Goal: Task Accomplishment & Management: Manage account settings

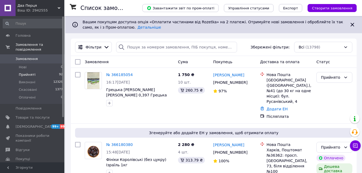
click at [31, 72] on span "Прийняті" at bounding box center [27, 74] width 17 height 5
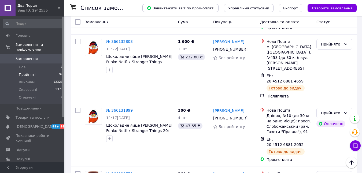
scroll to position [2600, 0]
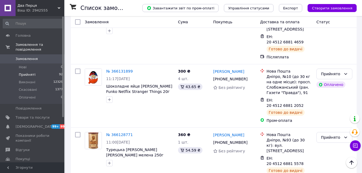
checkbox input "true"
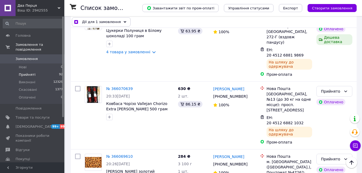
scroll to position [3110, 0]
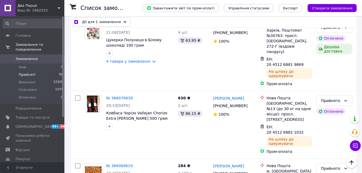
checkbox input "true"
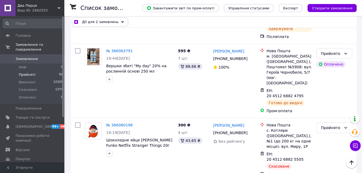
scroll to position [3351, 0]
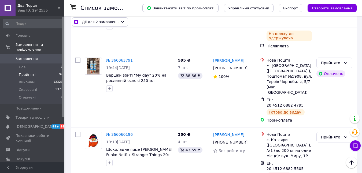
checkbox input "true"
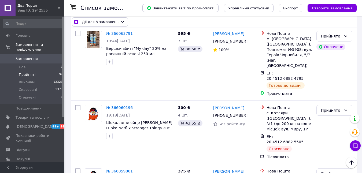
checkbox input "true"
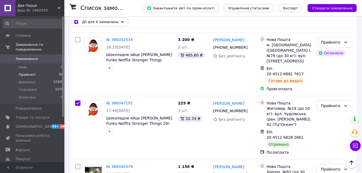
scroll to position [3592, 0]
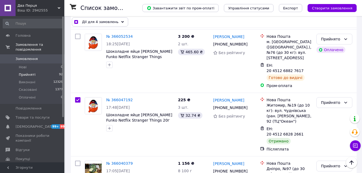
checkbox input "true"
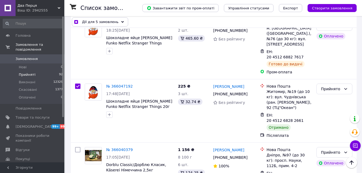
scroll to position [3673, 0]
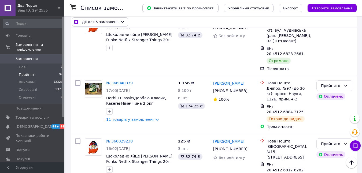
checkbox input "true"
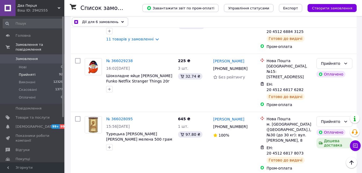
checkbox input "true"
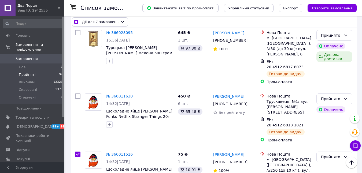
scroll to position [3860, 0]
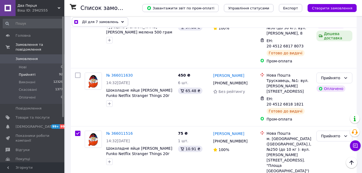
drag, startPoint x: 77, startPoint y: 52, endPoint x: 81, endPoint y: 68, distance: 16.9
checkbox input "true"
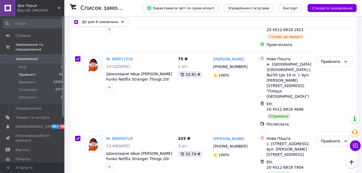
scroll to position [3941, 0]
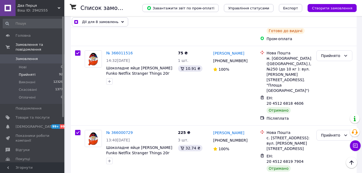
checkbox input "true"
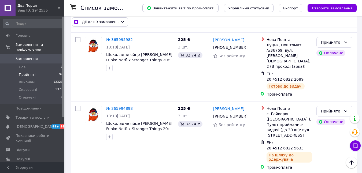
scroll to position [4102, 0]
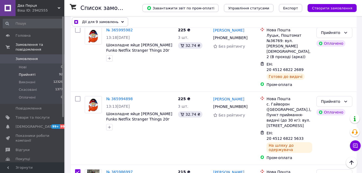
checkbox input "true"
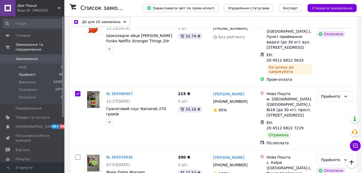
scroll to position [4182, 0]
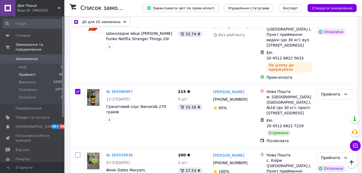
checkbox input "true"
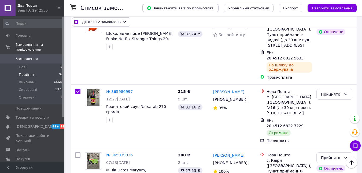
checkbox input "true"
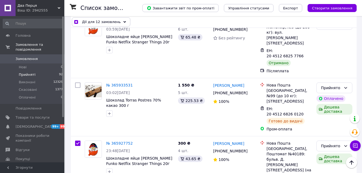
scroll to position [4397, 0]
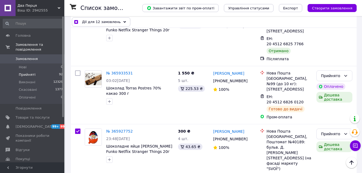
checkbox input "true"
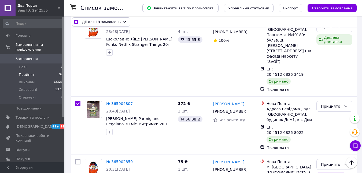
checkbox input "true"
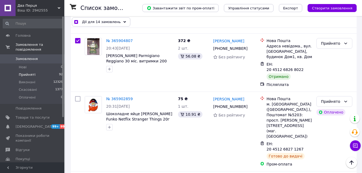
scroll to position [4584, 0]
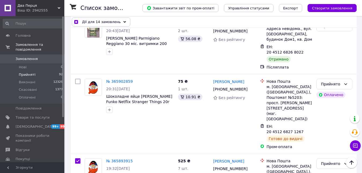
checkbox input "true"
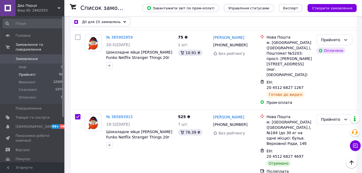
scroll to position [4638, 0]
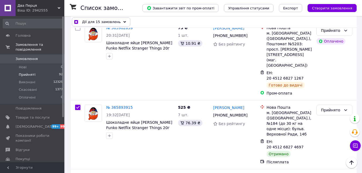
checkbox input "true"
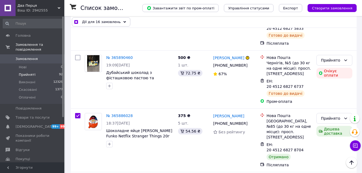
scroll to position [4879, 0]
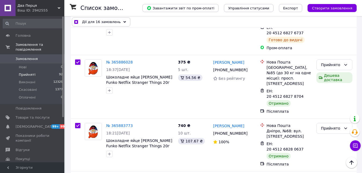
checkbox input "true"
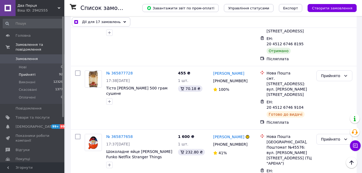
scroll to position [5067, 0]
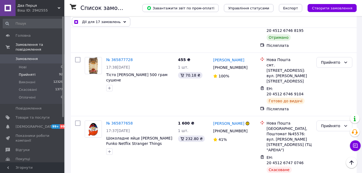
checkbox input "true"
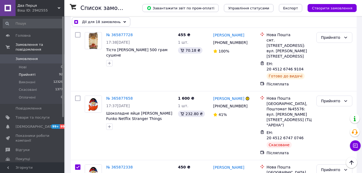
scroll to position [5094, 0]
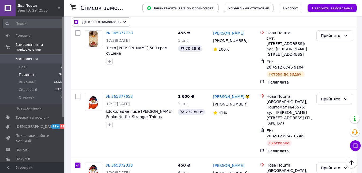
checkbox input "true"
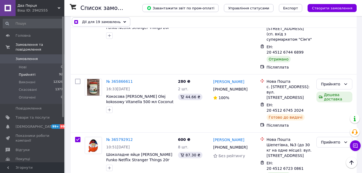
scroll to position [5255, 0]
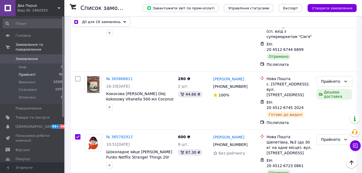
checkbox input "true"
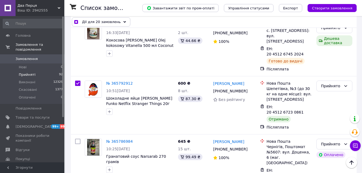
checkbox input "true"
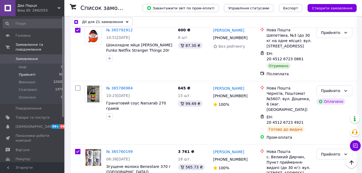
scroll to position [5415, 0]
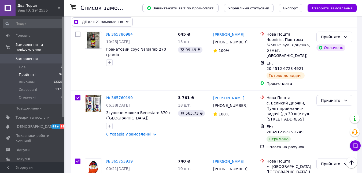
checkbox input "true"
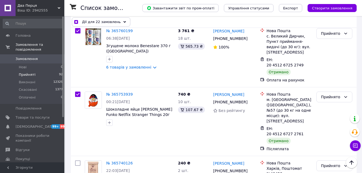
scroll to position [5496, 0]
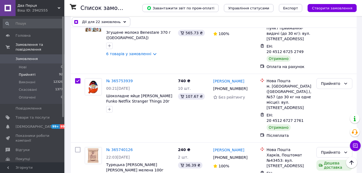
checkbox input "true"
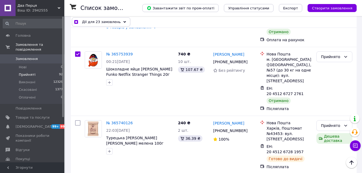
checkbox input "true"
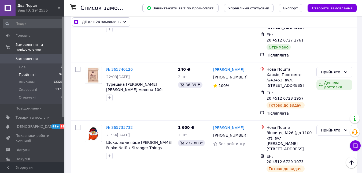
scroll to position [5603, 0]
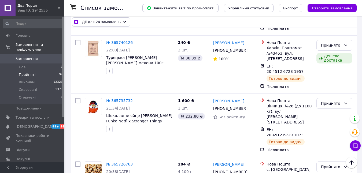
checkbox input "true"
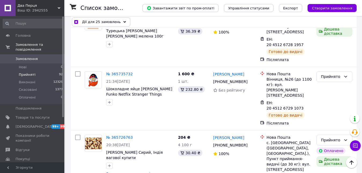
checkbox input "true"
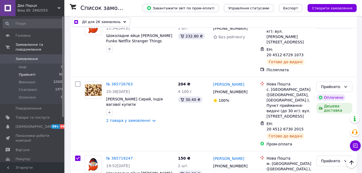
scroll to position [5684, 0]
checkbox input "true"
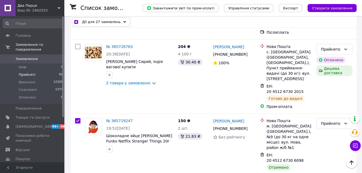
checkbox input "true"
click at [123, 22] on icon at bounding box center [124, 22] width 3 height 3
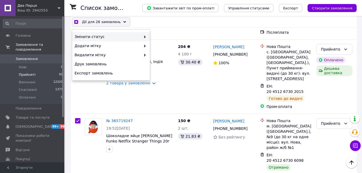
checkbox input "true"
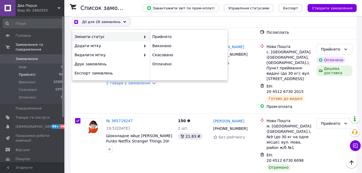
click at [163, 46] on div "Виконано" at bounding box center [189, 45] width 78 height 9
checkbox input "false"
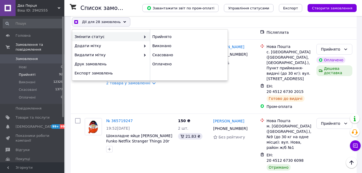
checkbox input "false"
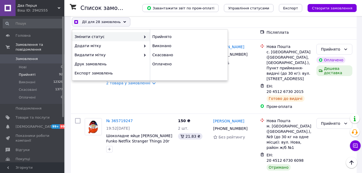
checkbox input "false"
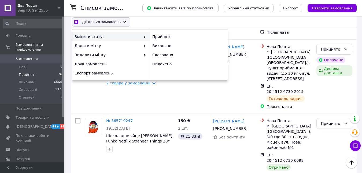
checkbox input "false"
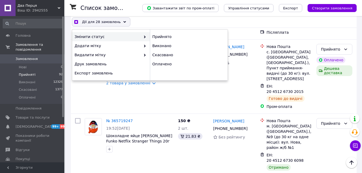
checkbox input "false"
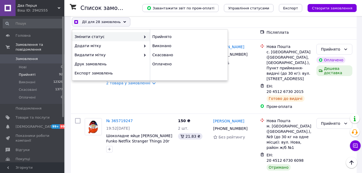
checkbox input "false"
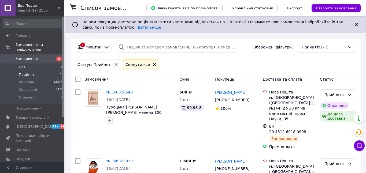
click at [28, 64] on li "Нові 3" at bounding box center [33, 68] width 66 height 8
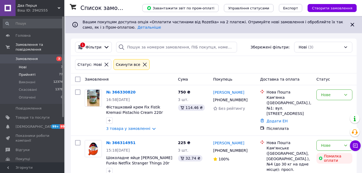
click at [34, 71] on li "Прийняті 77" at bounding box center [33, 75] width 66 height 8
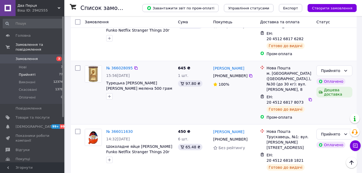
scroll to position [3673, 0]
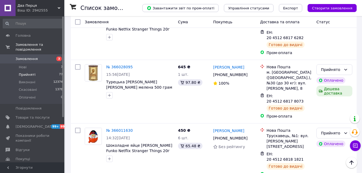
click at [328, 79] on li "Скасовано" at bounding box center [334, 78] width 35 height 10
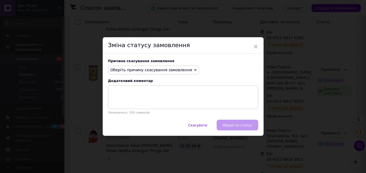
click at [168, 70] on span "Оберіть причину скасування замовлення" at bounding box center [151, 70] width 82 height 4
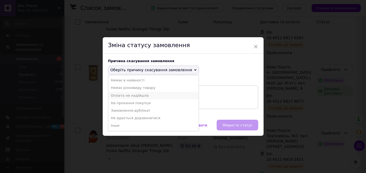
click at [132, 95] on li "Оплата не надійшла" at bounding box center [153, 96] width 91 height 8
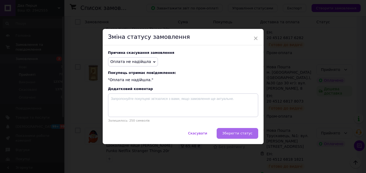
click at [239, 131] on button "Зберегти статус" at bounding box center [238, 133] width 42 height 11
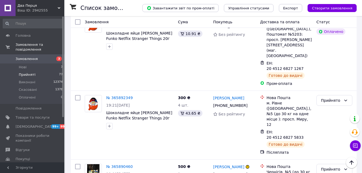
scroll to position [4122, 0]
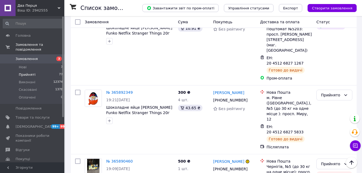
click at [340, 66] on li "Виконано" at bounding box center [334, 67] width 35 height 10
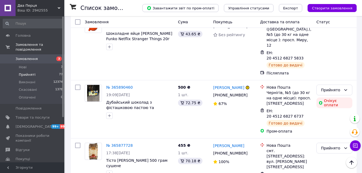
scroll to position [4230, 0]
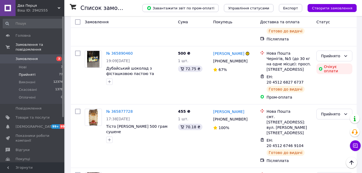
drag, startPoint x: 332, startPoint y: 99, endPoint x: 268, endPoint y: 95, distance: 64.7
click at [332, 99] on li "Виконано" at bounding box center [334, 99] width 35 height 10
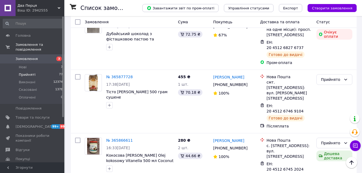
scroll to position [4284, 0]
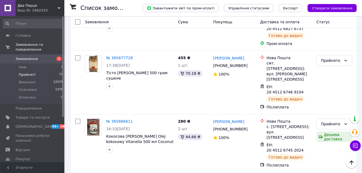
click at [328, 106] on li "Скасовано" at bounding box center [334, 107] width 35 height 10
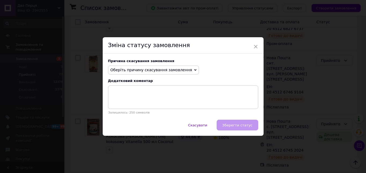
click at [179, 68] on span "Оберіть причину скасування замовлення" at bounding box center [151, 70] width 82 height 4
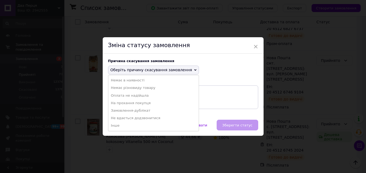
drag, startPoint x: 134, startPoint y: 95, endPoint x: 144, endPoint y: 96, distance: 10.2
click at [134, 95] on li "Оплата не надійшла" at bounding box center [153, 96] width 91 height 8
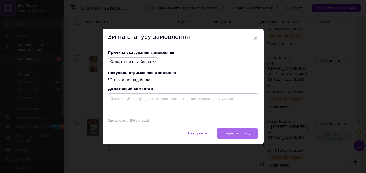
click at [239, 134] on span "Зберегти статус" at bounding box center [237, 133] width 30 height 4
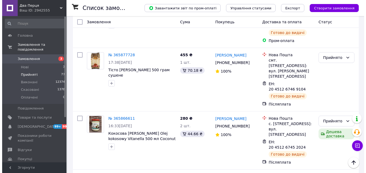
scroll to position [4291, 0]
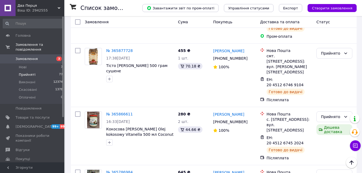
click at [327, 123] on li "Скасовано" at bounding box center [334, 125] width 35 height 10
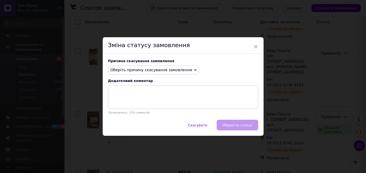
click at [171, 69] on span "Оберіть причину скасування замовлення" at bounding box center [151, 70] width 82 height 4
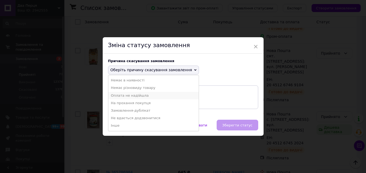
click at [139, 95] on li "Оплата не надійшла" at bounding box center [153, 96] width 91 height 8
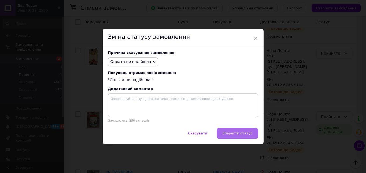
click at [242, 132] on span "Зберегти статус" at bounding box center [237, 133] width 30 height 4
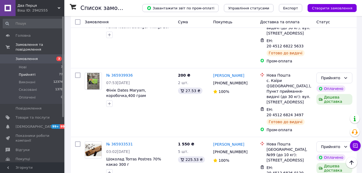
scroll to position [4211, 0]
